Goal: Transaction & Acquisition: Book appointment/travel/reservation

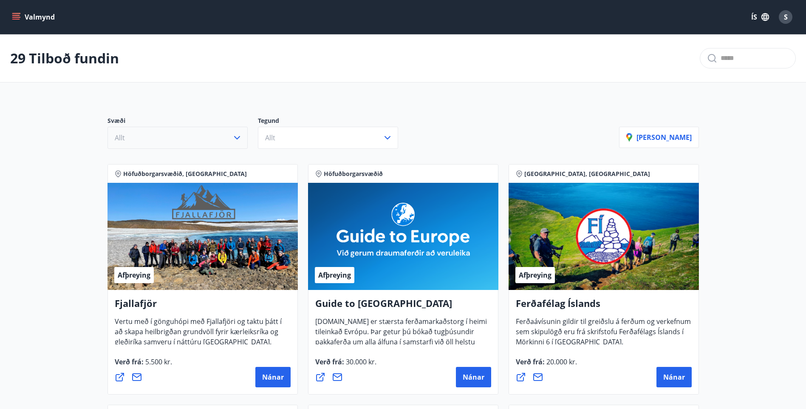
click at [236, 139] on icon "button" at bounding box center [237, 138] width 10 height 10
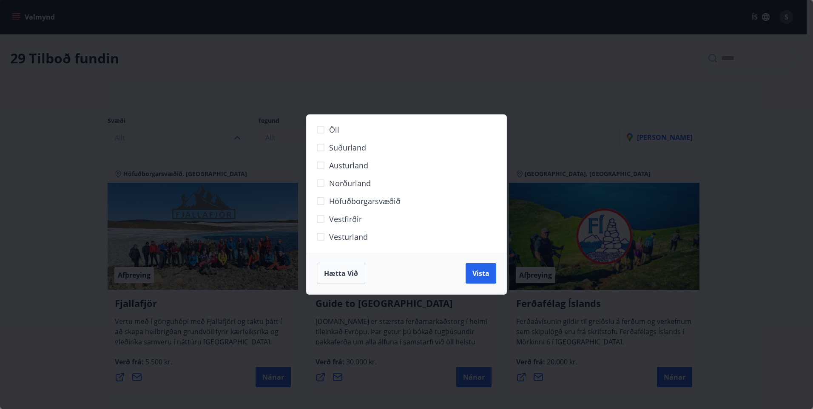
click at [361, 202] on span "Höfuðborgarsvæðið" at bounding box center [364, 201] width 71 height 11
click at [477, 273] on span "Vista" at bounding box center [480, 273] width 17 height 9
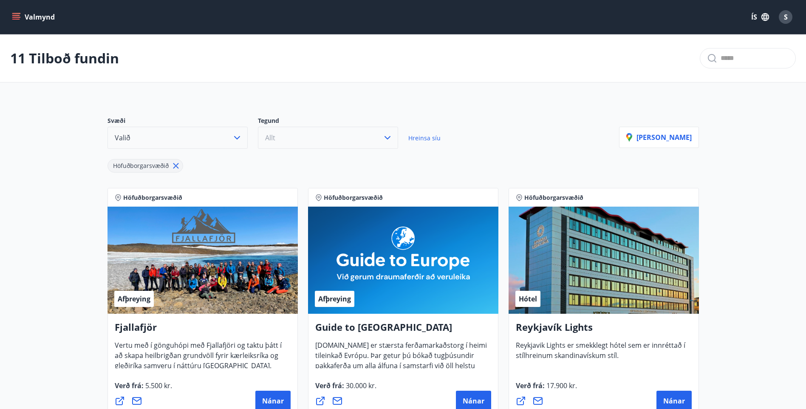
click at [345, 138] on button "Allt" at bounding box center [328, 138] width 140 height 22
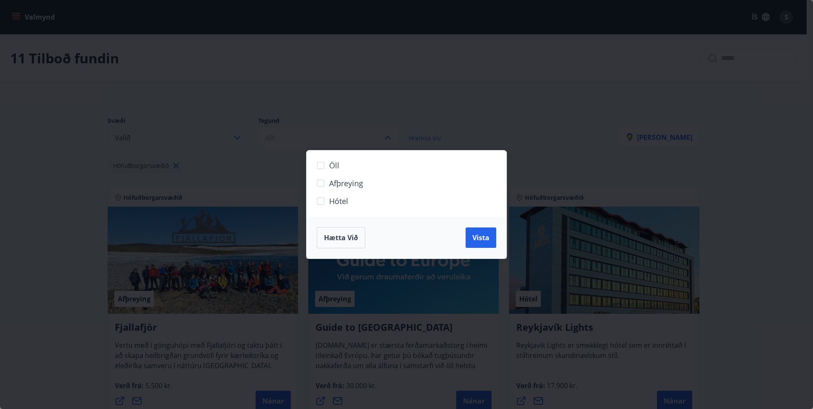
click at [341, 198] on span "Hótel" at bounding box center [338, 201] width 19 height 11
drag, startPoint x: 474, startPoint y: 235, endPoint x: 467, endPoint y: 231, distance: 7.6
click at [473, 235] on span "Vista" at bounding box center [480, 237] width 17 height 9
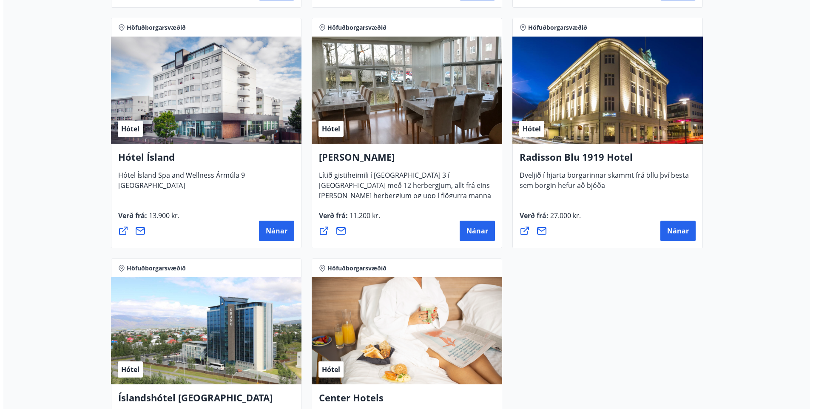
scroll to position [431, 0]
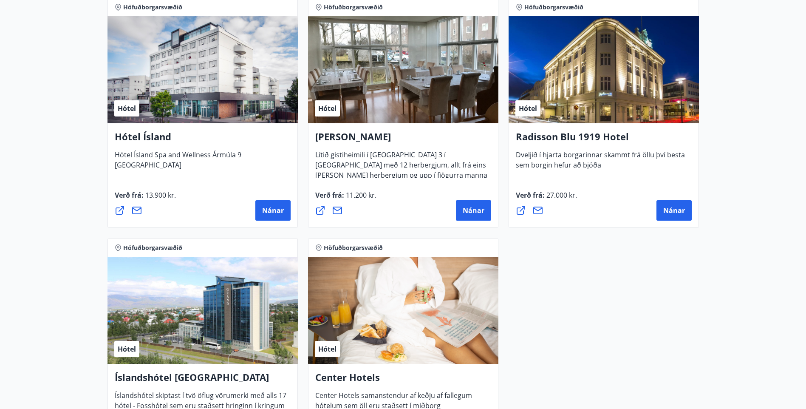
click at [345, 139] on h4 "[PERSON_NAME]" at bounding box center [403, 140] width 176 height 20
click at [475, 211] on span "Nánar" at bounding box center [474, 210] width 22 height 9
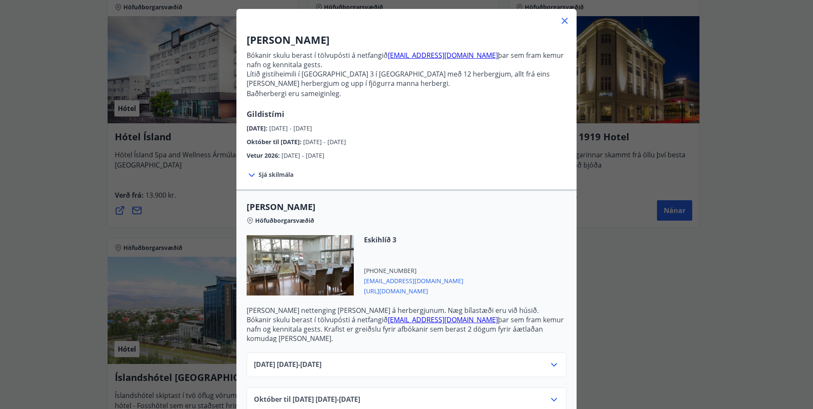
scroll to position [43, 0]
click at [248, 175] on icon at bounding box center [252, 175] width 10 height 10
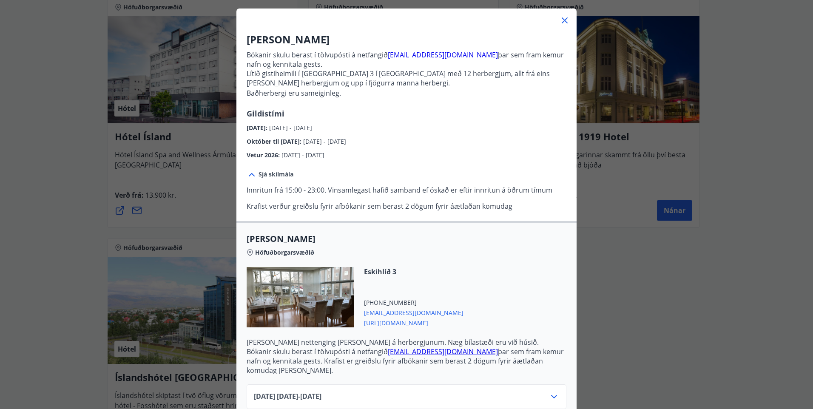
click at [247, 175] on icon at bounding box center [252, 175] width 10 height 10
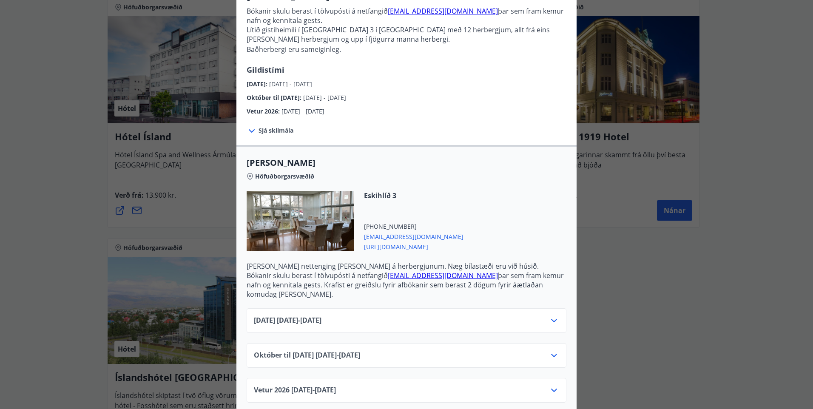
scroll to position [88, 0]
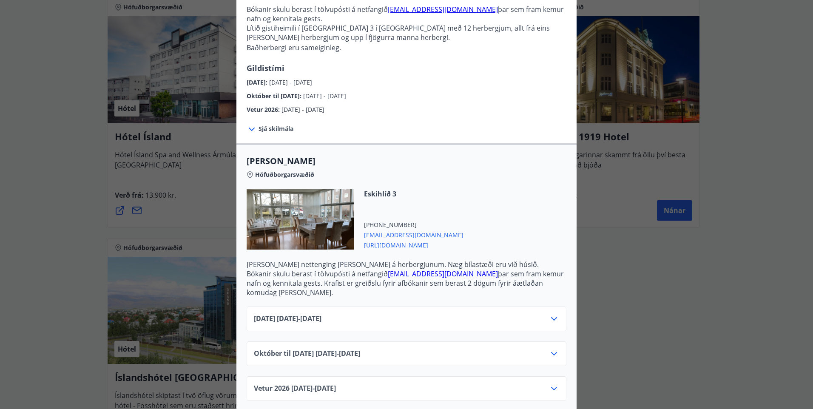
click at [549, 314] on icon at bounding box center [554, 319] width 10 height 10
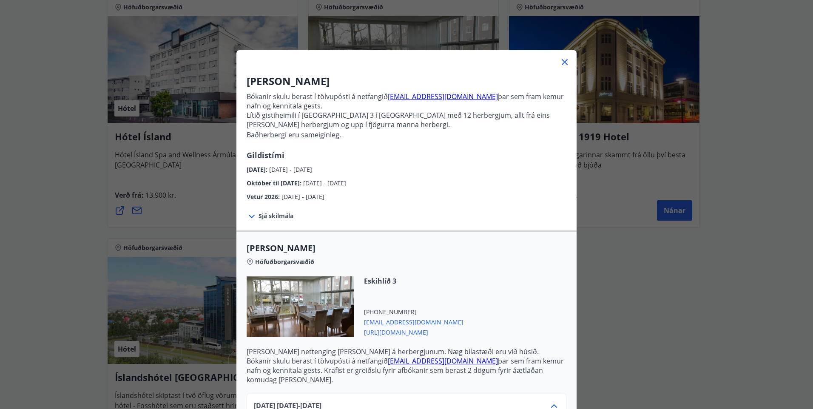
scroll to position [0, 0]
click at [563, 65] on icon at bounding box center [564, 63] width 10 height 10
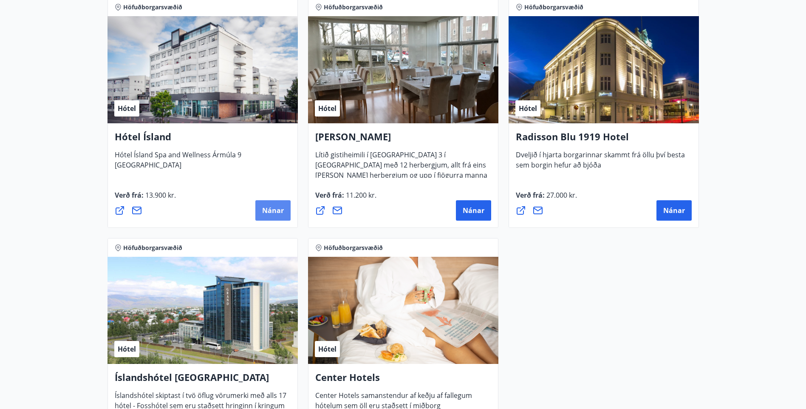
click at [274, 212] on span "Nánar" at bounding box center [273, 210] width 22 height 9
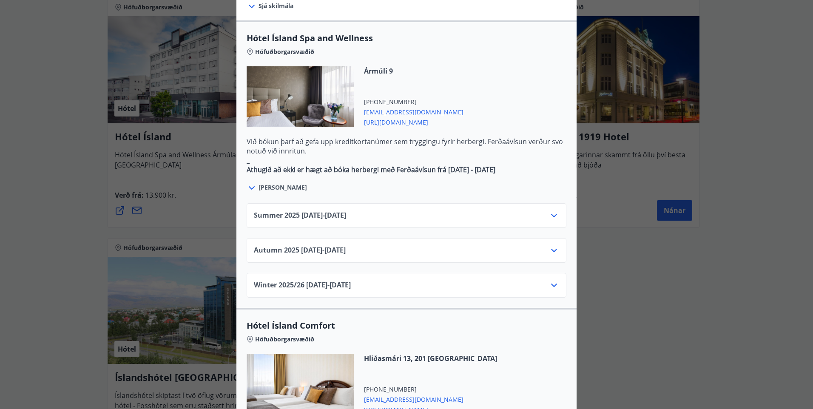
scroll to position [414, 0]
